Goal: Task Accomplishment & Management: Manage account settings

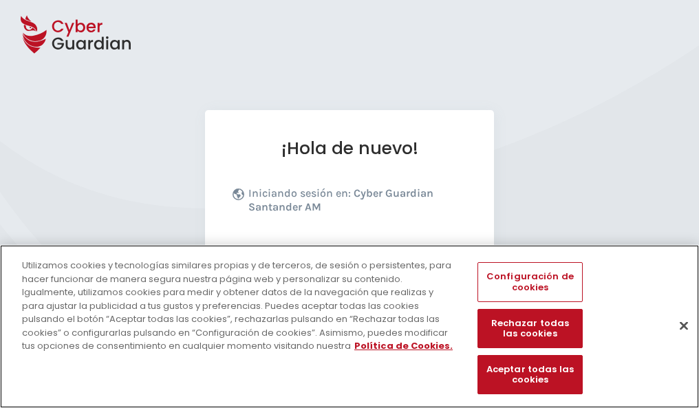
scroll to position [168, 0]
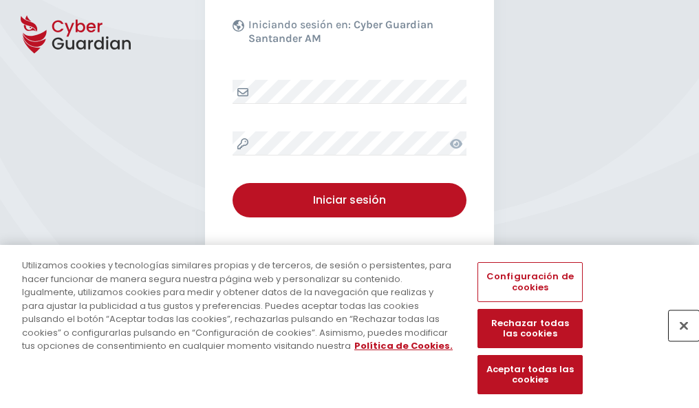
click at [677, 340] on button "Cerrar" at bounding box center [683, 325] width 30 height 30
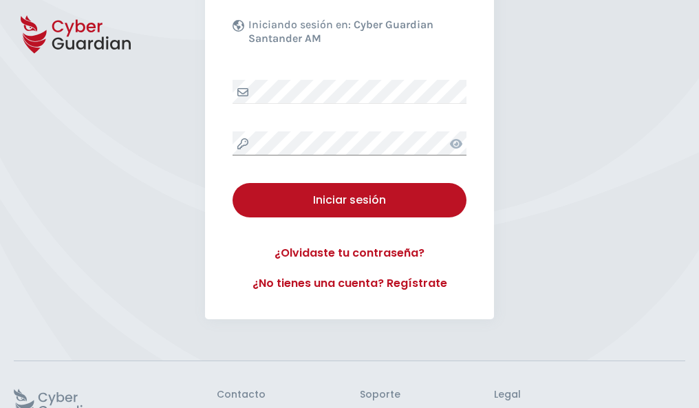
scroll to position [268, 0]
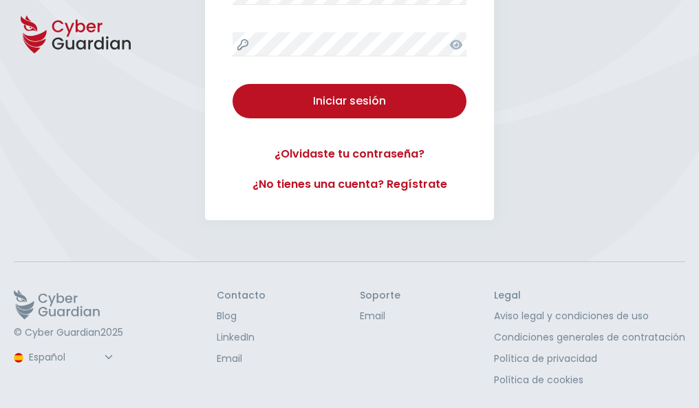
click at [232, 84] on button "Iniciar sesión" at bounding box center [349, 101] width 234 height 34
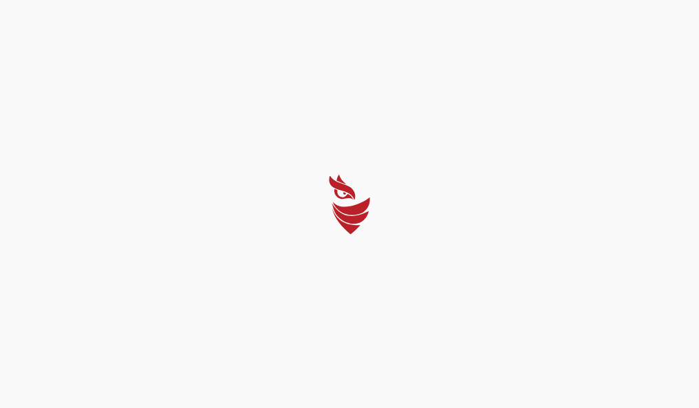
scroll to position [0, 0]
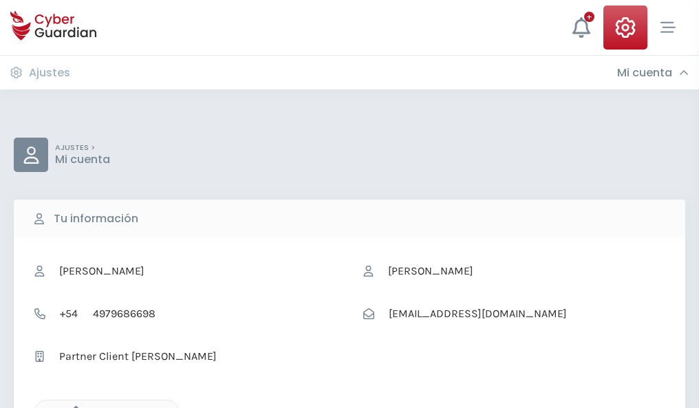
click at [72, 406] on icon "button" at bounding box center [73, 412] width 12 height 12
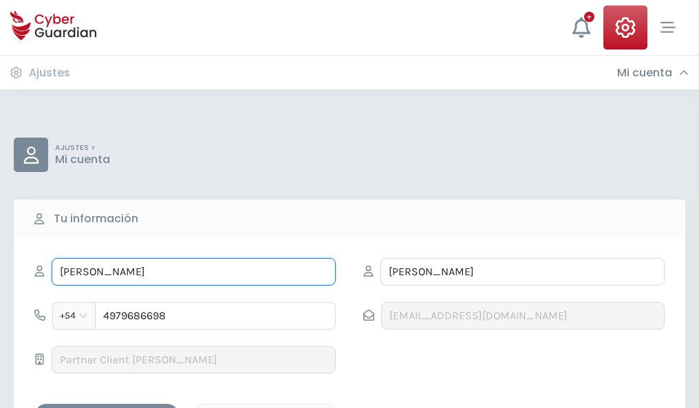
click at [193, 272] on input "ARIEL" at bounding box center [194, 272] width 284 height 28
type input "A"
type input "Anita"
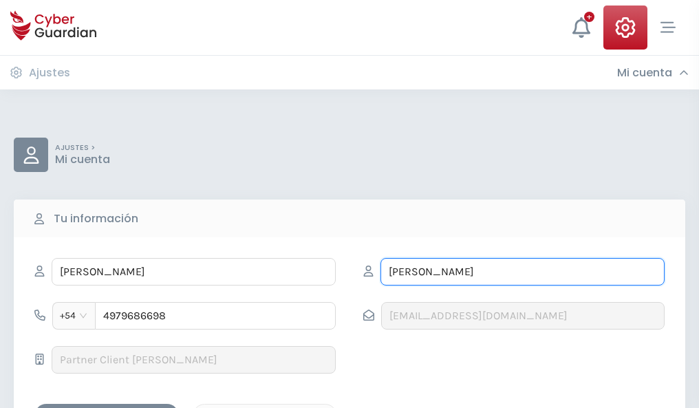
click at [522, 272] on input "ALVAREZ" at bounding box center [522, 272] width 284 height 28
type input "A"
type input "Ugarte"
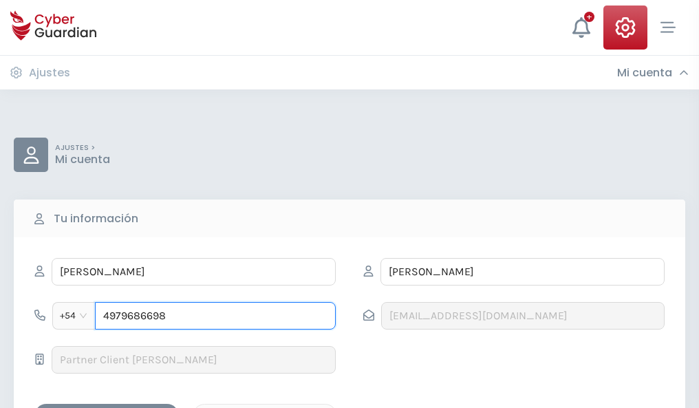
click at [215, 316] on input "4979686698" at bounding box center [215, 316] width 241 height 28
type input "4"
type input "4947732834"
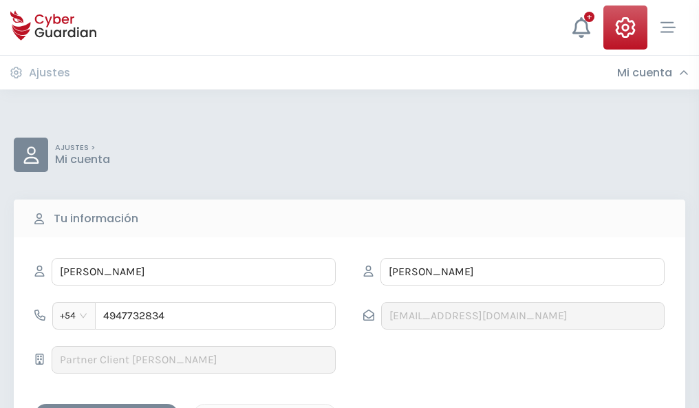
click at [107, 407] on div "Guardar cambios" at bounding box center [107, 415] width 124 height 17
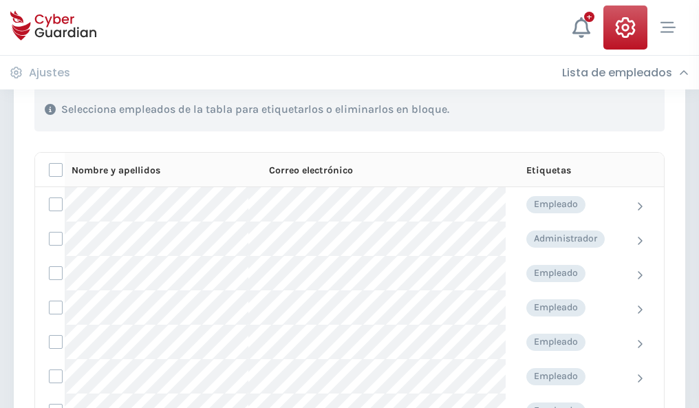
scroll to position [589, 0]
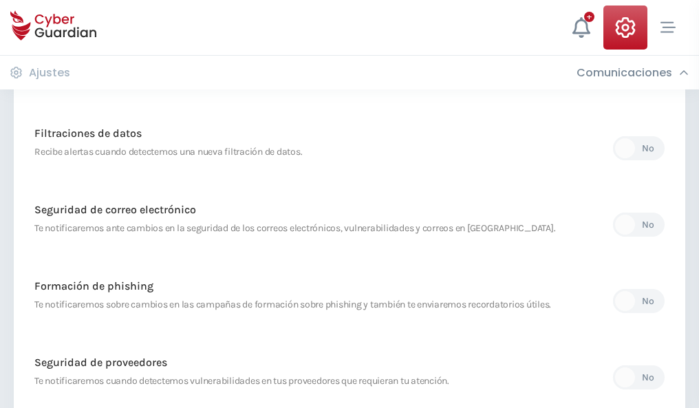
scroll to position [724, 0]
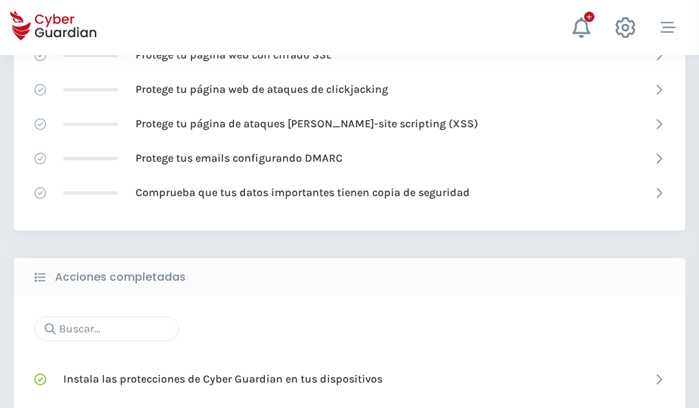
scroll to position [916, 0]
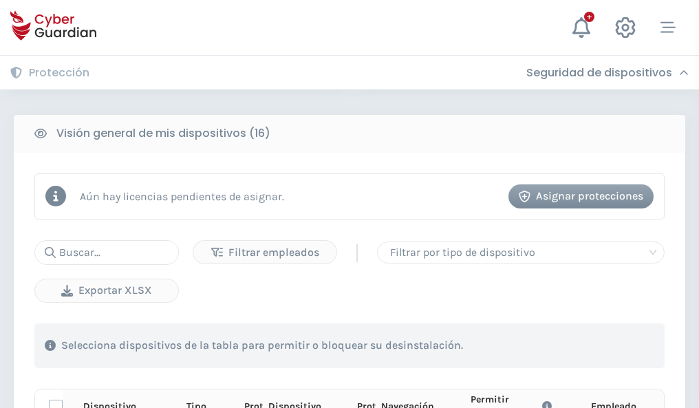
scroll to position [1215, 0]
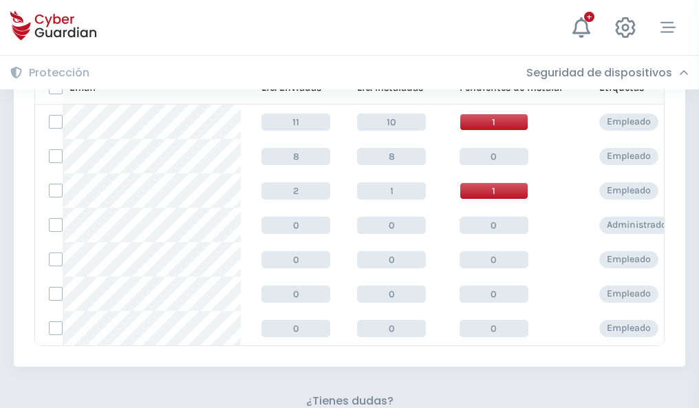
scroll to position [604, 0]
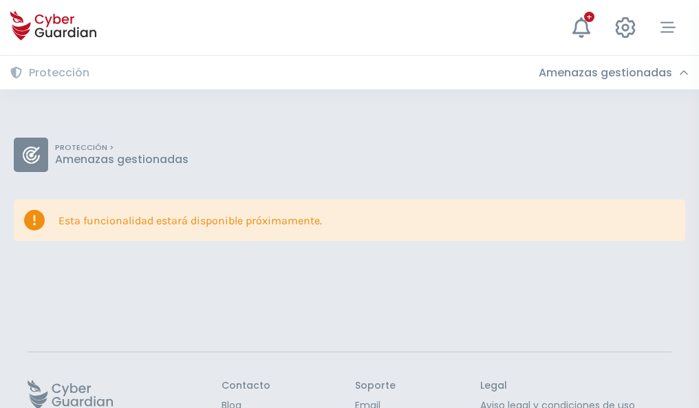
scroll to position [89, 0]
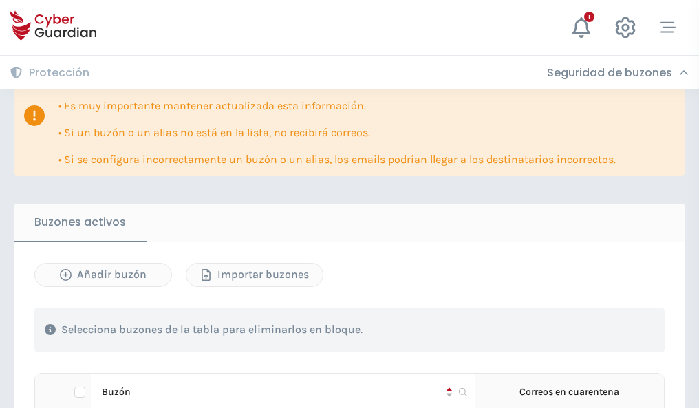
scroll to position [808, 0]
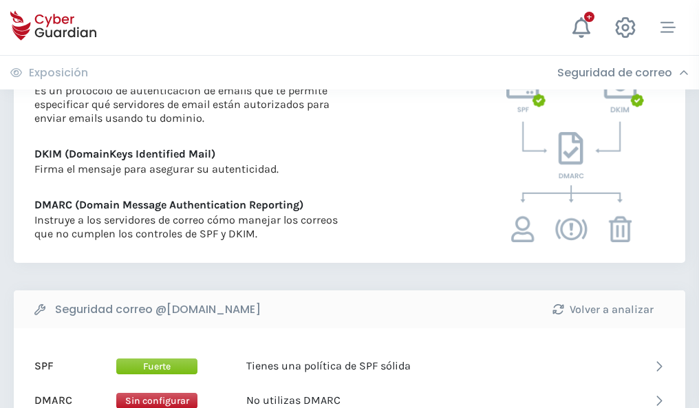
scroll to position [742, 0]
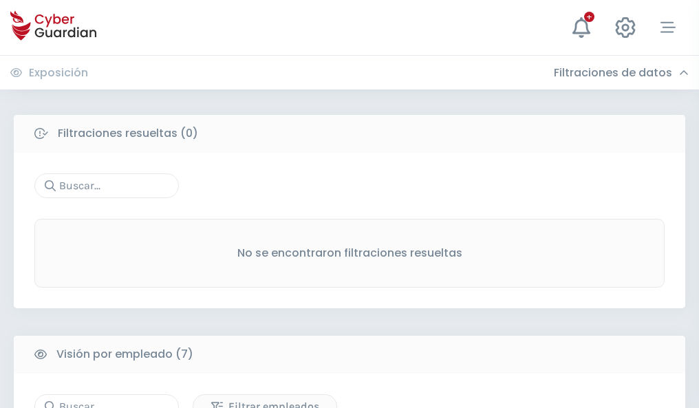
scroll to position [1137, 0]
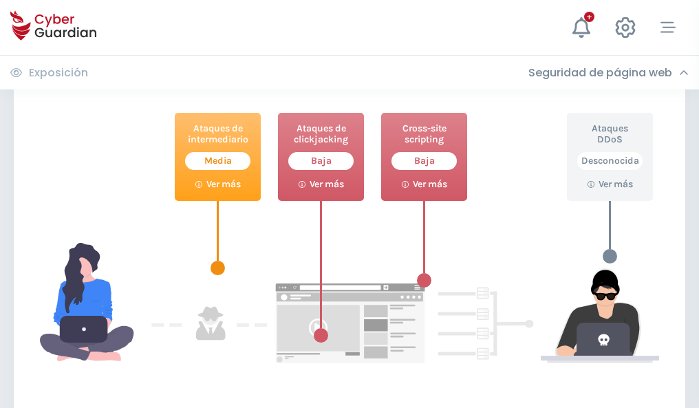
scroll to position [749, 0]
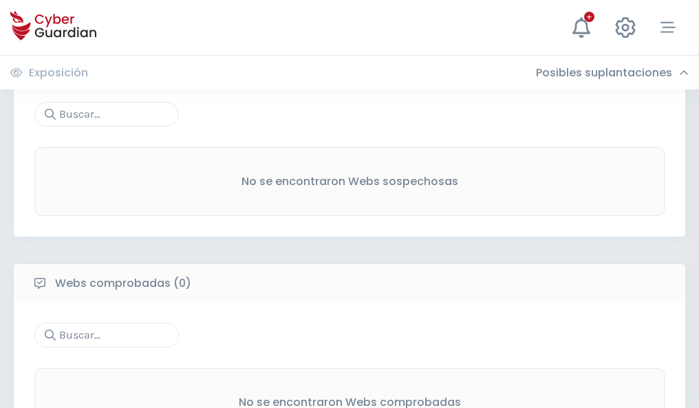
scroll to position [719, 0]
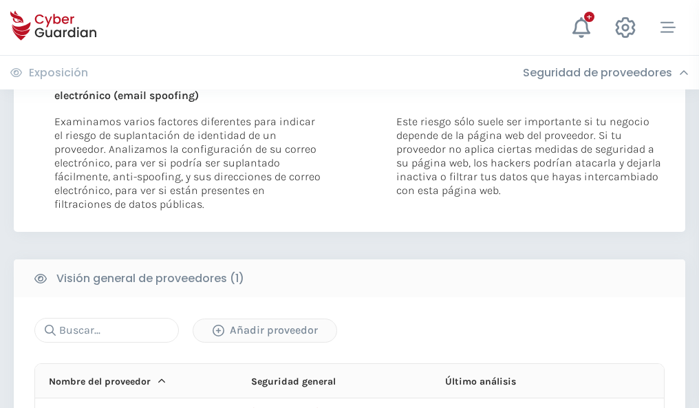
scroll to position [714, 0]
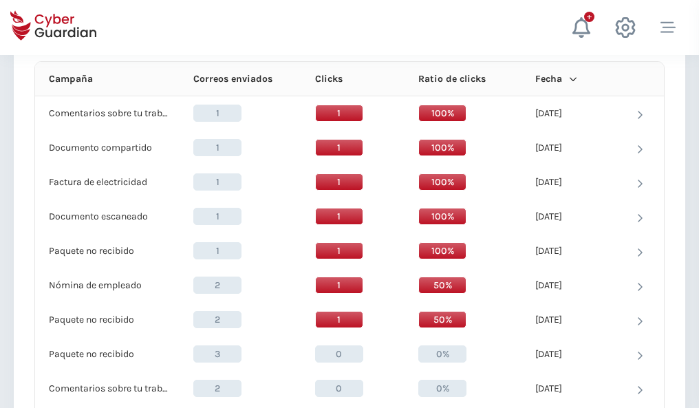
scroll to position [1233, 0]
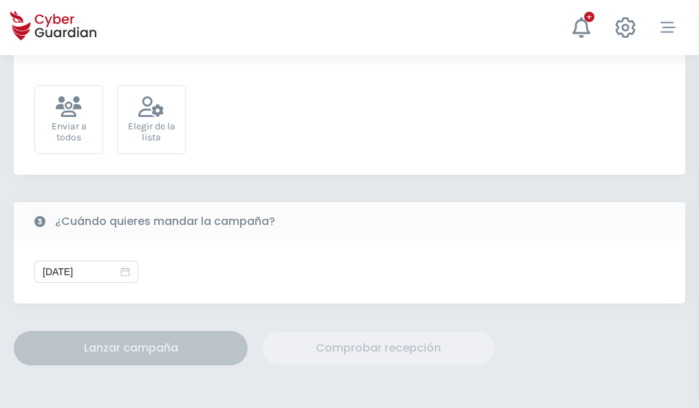
scroll to position [503, 0]
